Goal: Task Accomplishment & Management: Manage account settings

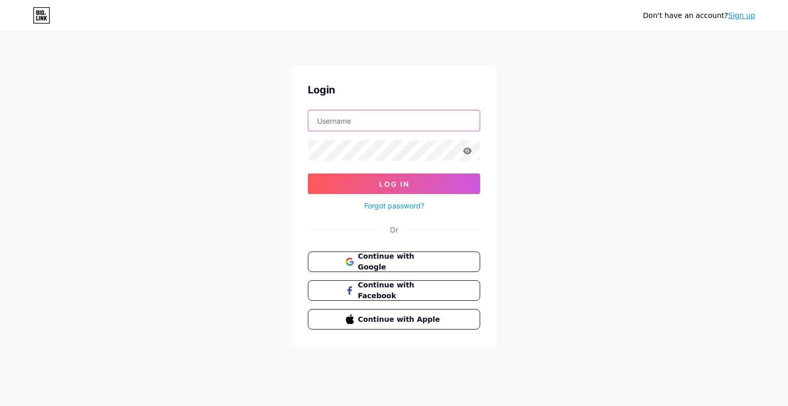
click at [424, 121] on input "text" at bounding box center [393, 120] width 171 height 21
type input "leo_sdk@icloud.com"
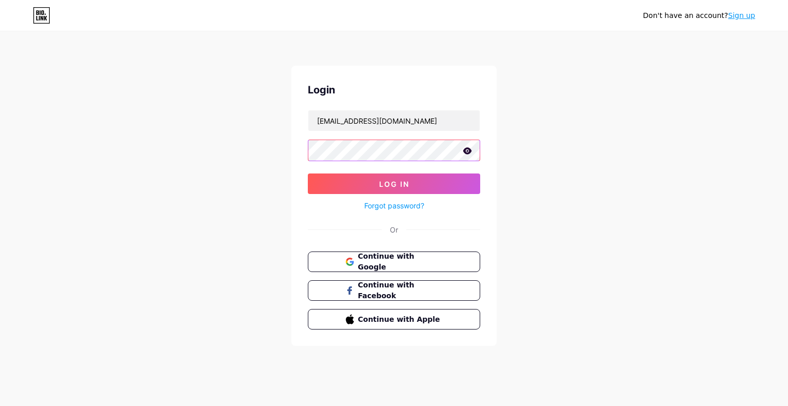
click at [308, 173] on button "Log In" at bounding box center [394, 183] width 172 height 21
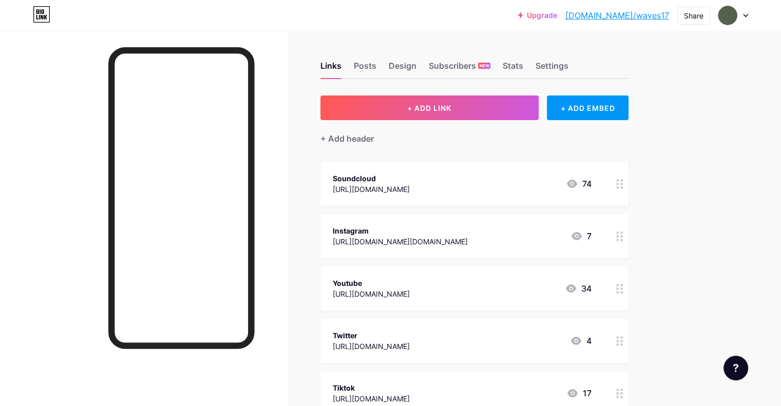
click at [591, 178] on div "74" at bounding box center [579, 184] width 26 height 12
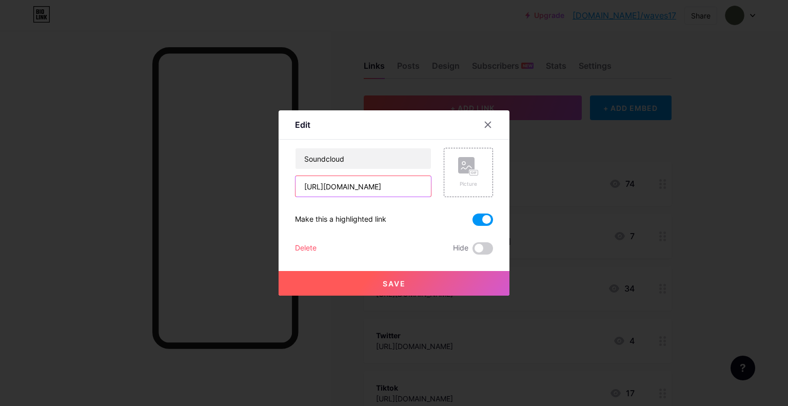
click at [353, 188] on input "https://on.soundcloud.com/XDGN3c6GMuxfK7jjpS" at bounding box center [363, 186] width 135 height 21
click at [353, 187] on input "https://on.soundcloud.com/XDGN3c6GMuxfK7jjpS" at bounding box center [363, 186] width 135 height 21
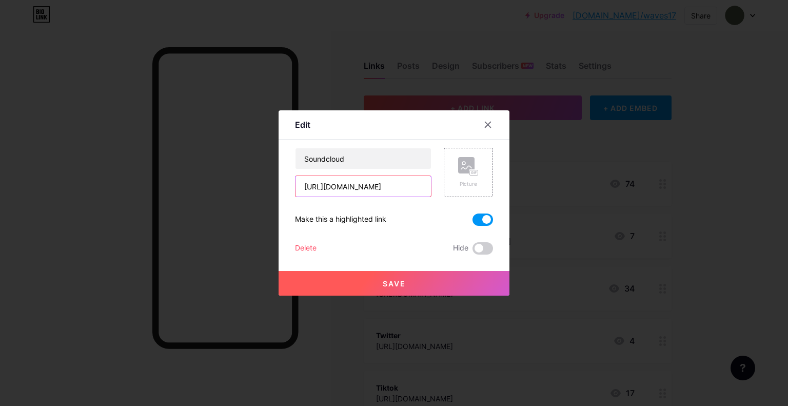
click at [353, 187] on input "https://on.soundcloud.com/XDGN3c6GMuxfK7jjpS" at bounding box center [363, 186] width 135 height 21
paste input "https://soundcloud.com/waves-618470117/hattori-hanzo-prod-appa"
type input "https://soundcloud.com/waves-618470117/hattori-hanzo-prod-appa"
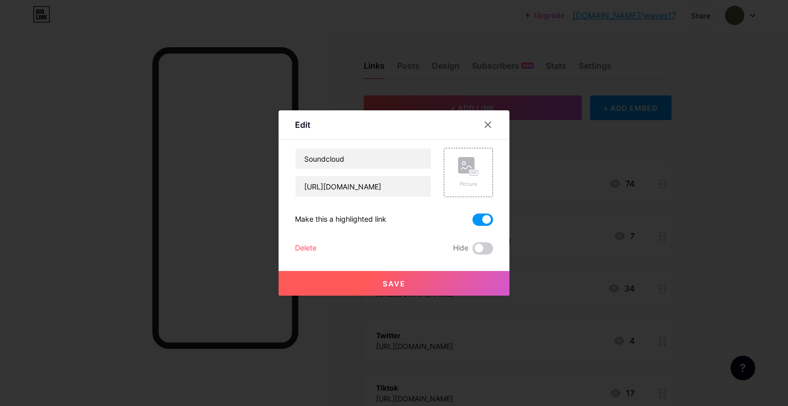
scroll to position [0, 0]
click at [385, 280] on span "Save" at bounding box center [394, 283] width 23 height 9
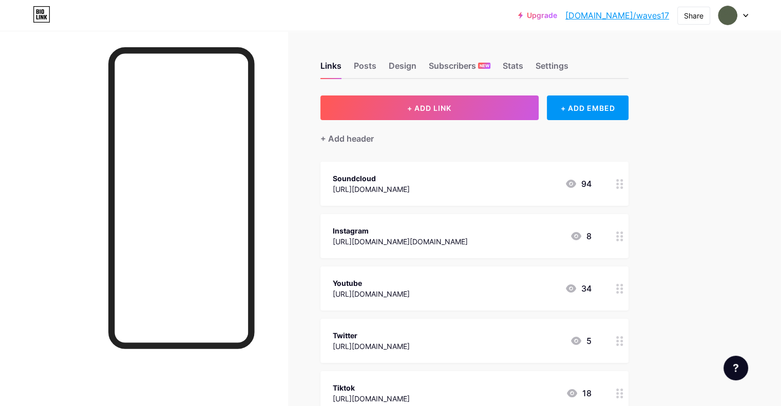
click at [410, 180] on div "Soundcloud" at bounding box center [371, 178] width 77 height 11
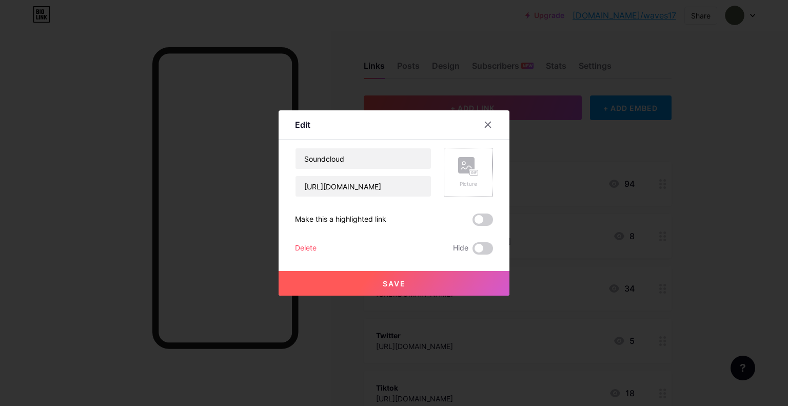
click at [478, 170] on div "Picture" at bounding box center [468, 172] width 49 height 49
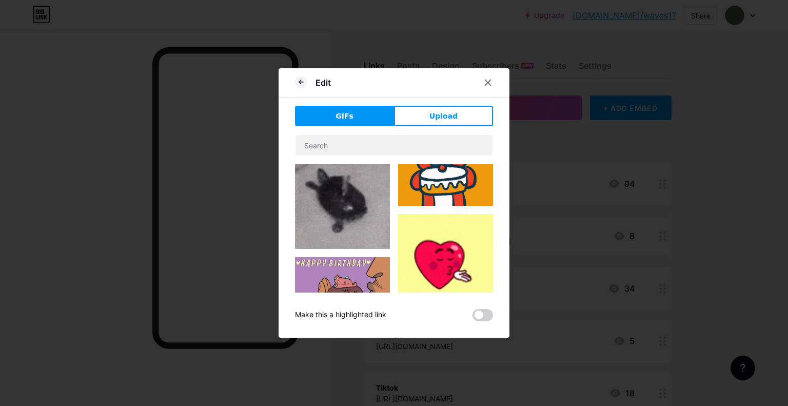
type input "Soundcloud"
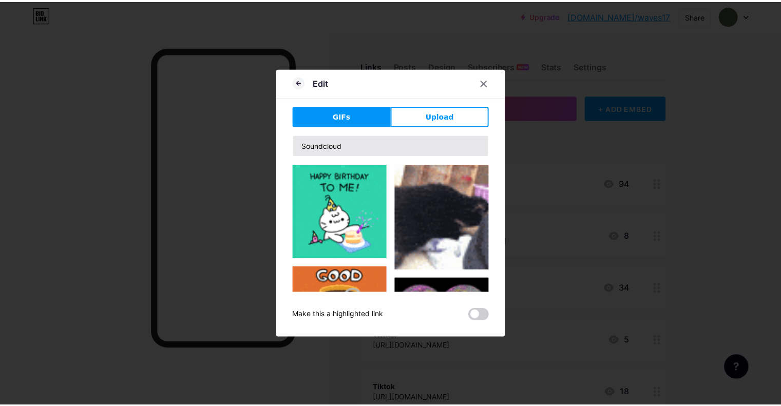
scroll to position [473, 0]
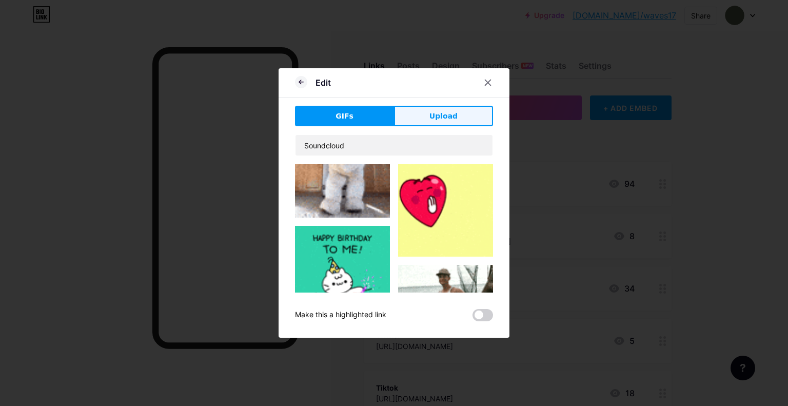
click at [449, 110] on button "Upload" at bounding box center [443, 116] width 99 height 21
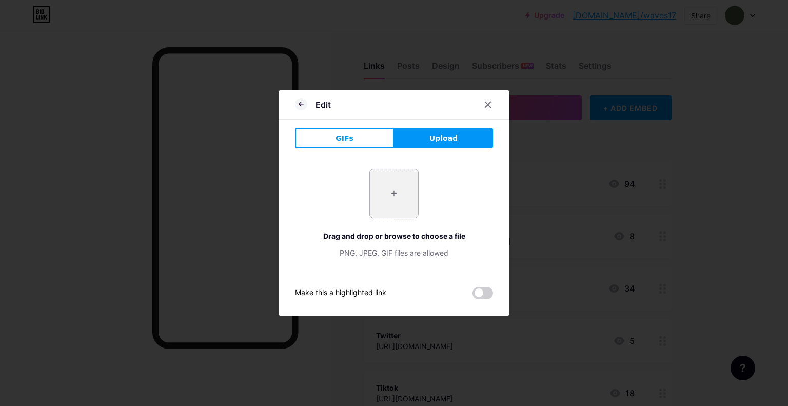
click at [396, 201] on input "file" at bounding box center [394, 193] width 48 height 48
type input "C:\fakepath\IMG_2388.jpeg"
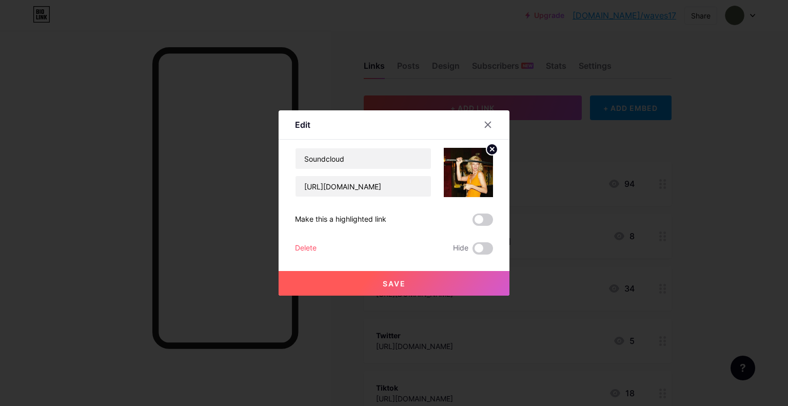
click at [380, 288] on button "Save" at bounding box center [394, 283] width 231 height 25
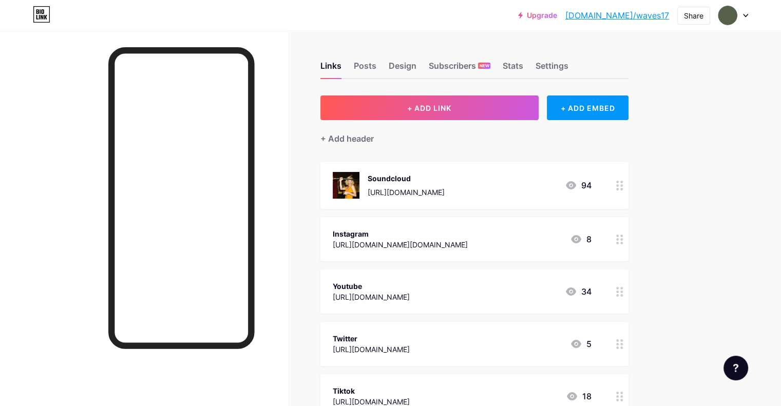
click at [409, 185] on div "Soundcloud https://soundcloud.com/waves-618470117/hattori-hanzo-prod-appa" at bounding box center [389, 185] width 112 height 27
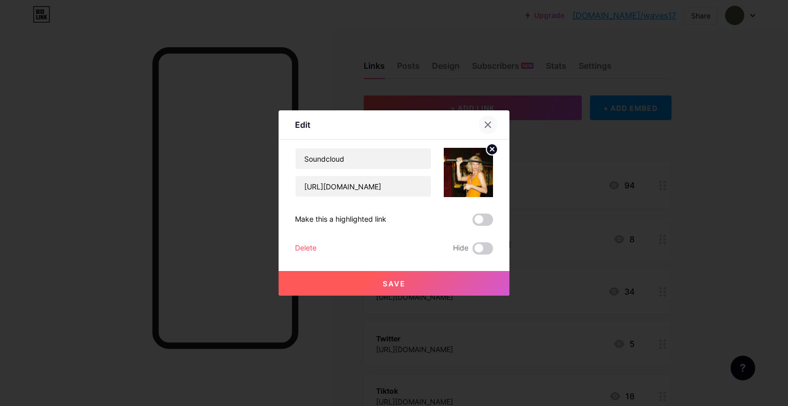
click at [485, 125] on icon at bounding box center [488, 125] width 6 height 6
